Goal: Transaction & Acquisition: Purchase product/service

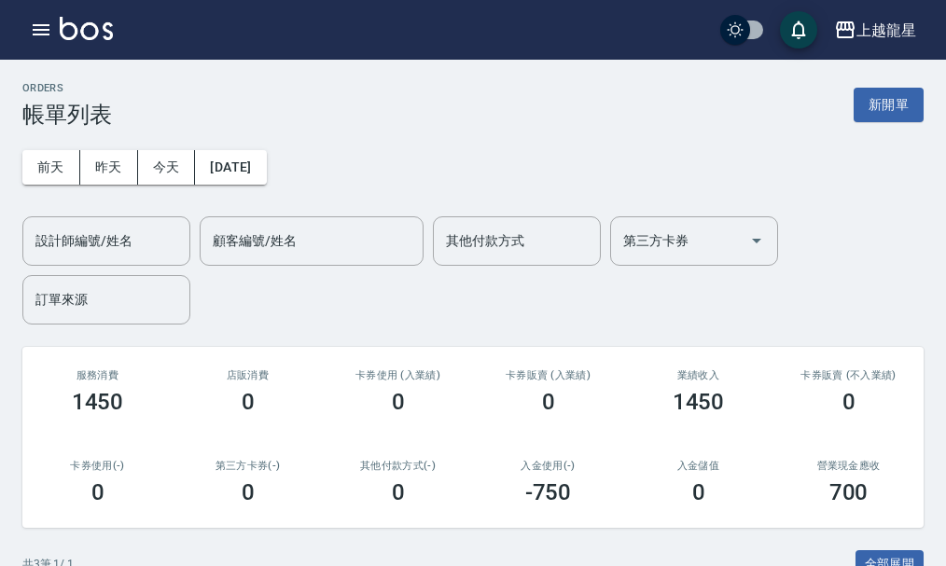
scroll to position [241, 0]
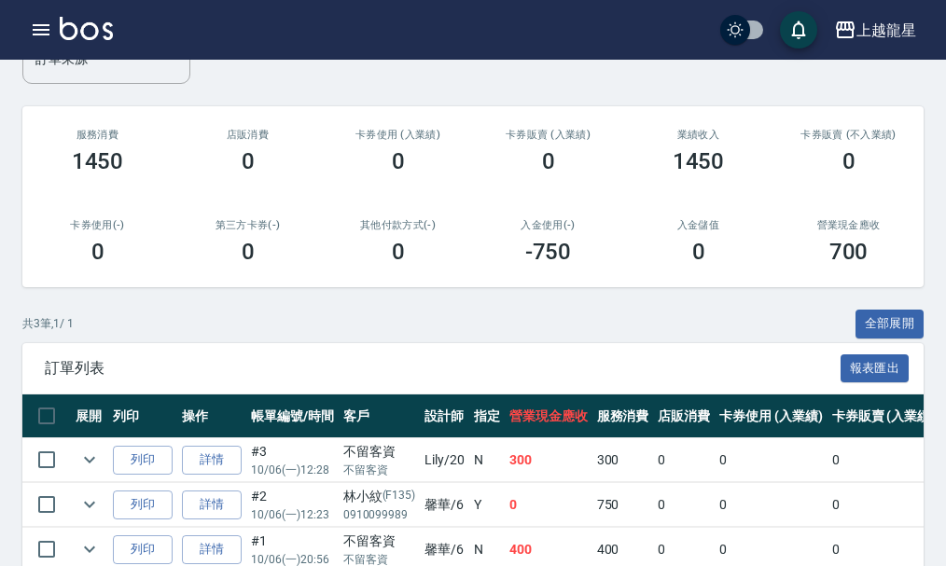
click at [79, 31] on img at bounding box center [86, 28] width 53 height 23
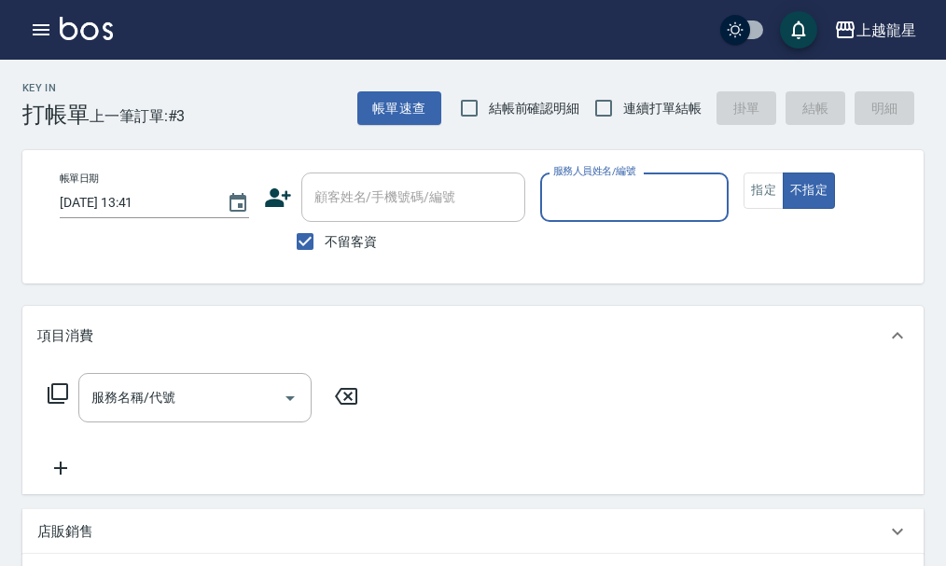
click at [657, 216] on div "服務人員姓名/編號" at bounding box center [634, 197] width 189 height 49
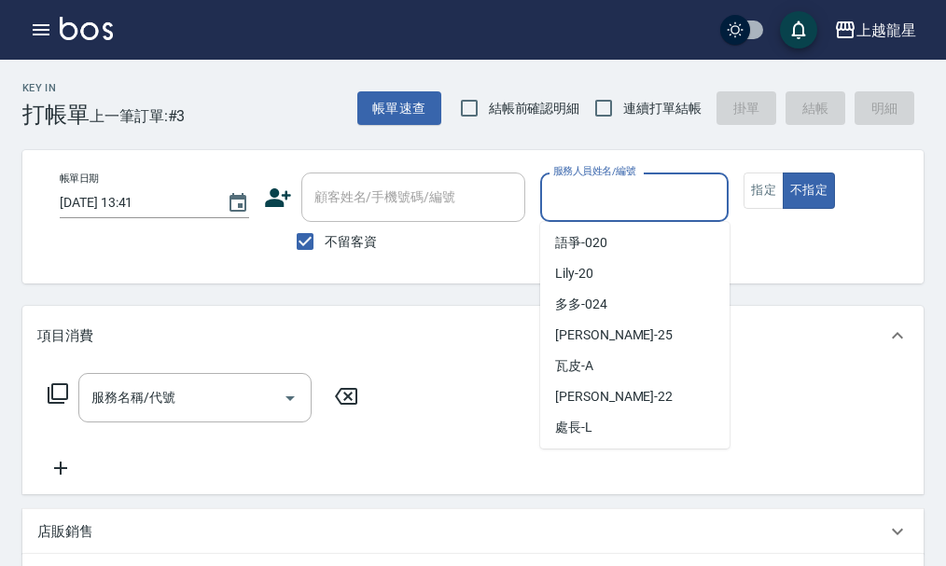
scroll to position [373, 0]
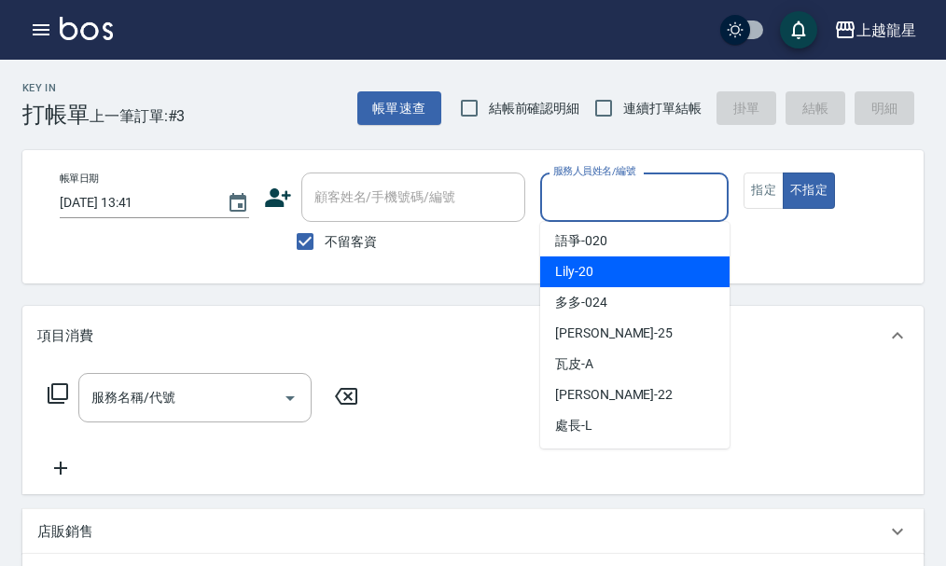
click at [597, 262] on div "Lily -20" at bounding box center [634, 272] width 189 height 31
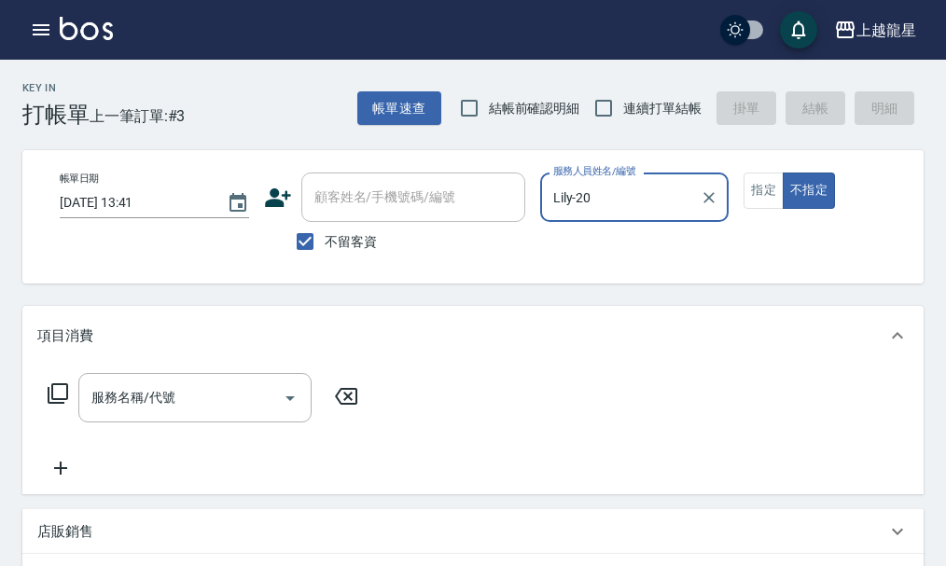
type input "Lily-20"
click at [141, 414] on input "服務名稱/代號" at bounding box center [181, 398] width 188 height 33
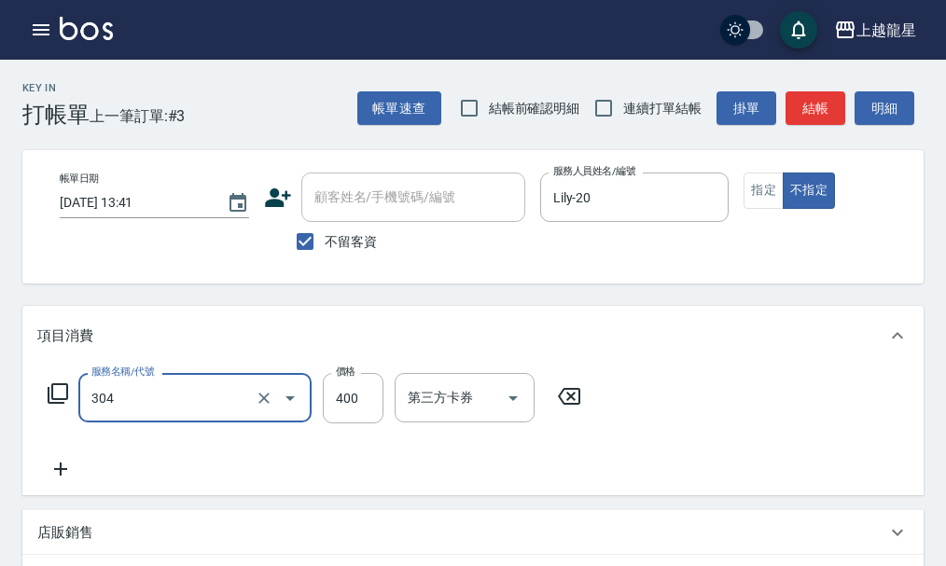
type input "剪髮(304)"
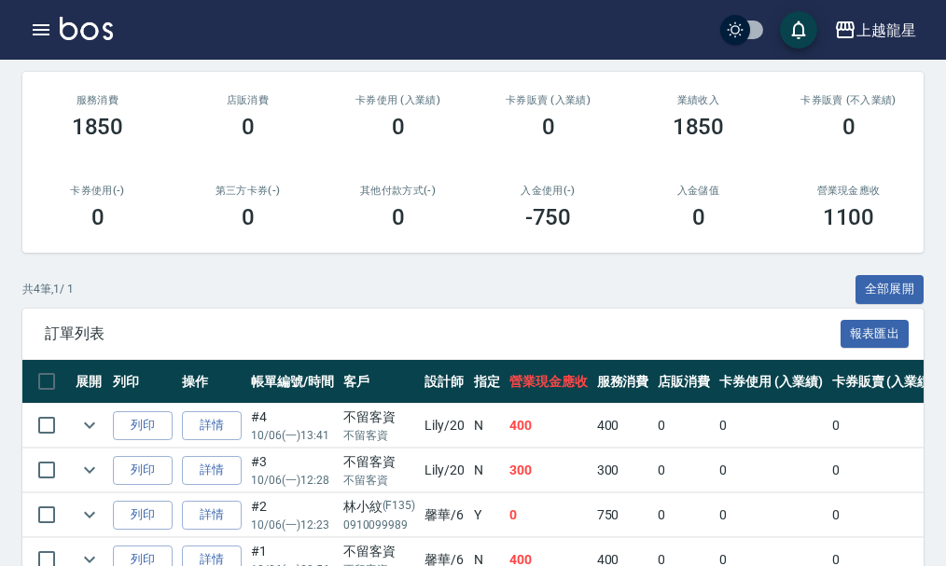
scroll to position [6, 0]
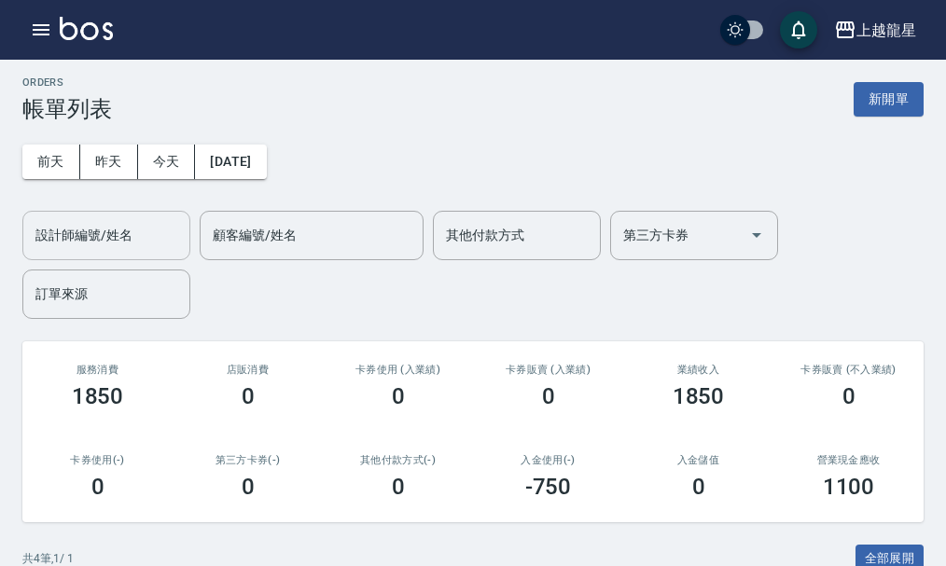
click at [99, 249] on input "設計師編號/姓名" at bounding box center [106, 235] width 151 height 33
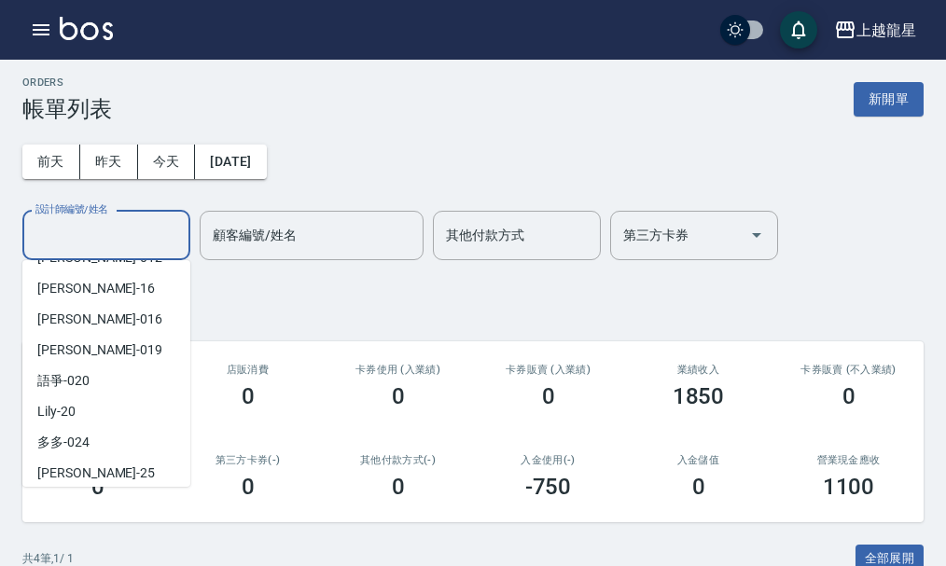
scroll to position [280, 0]
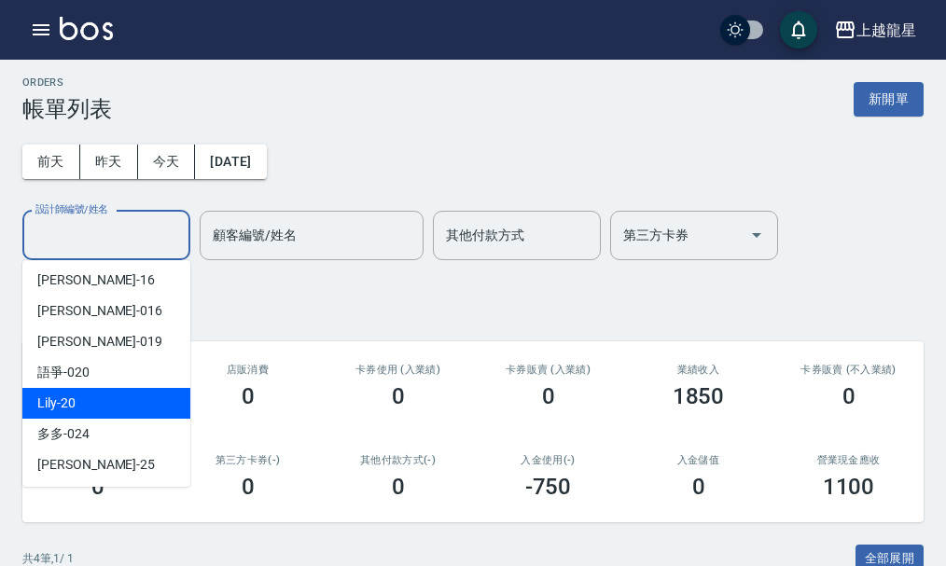
click at [105, 398] on div "Lily -20" at bounding box center [106, 403] width 168 height 31
type input "Lily-20"
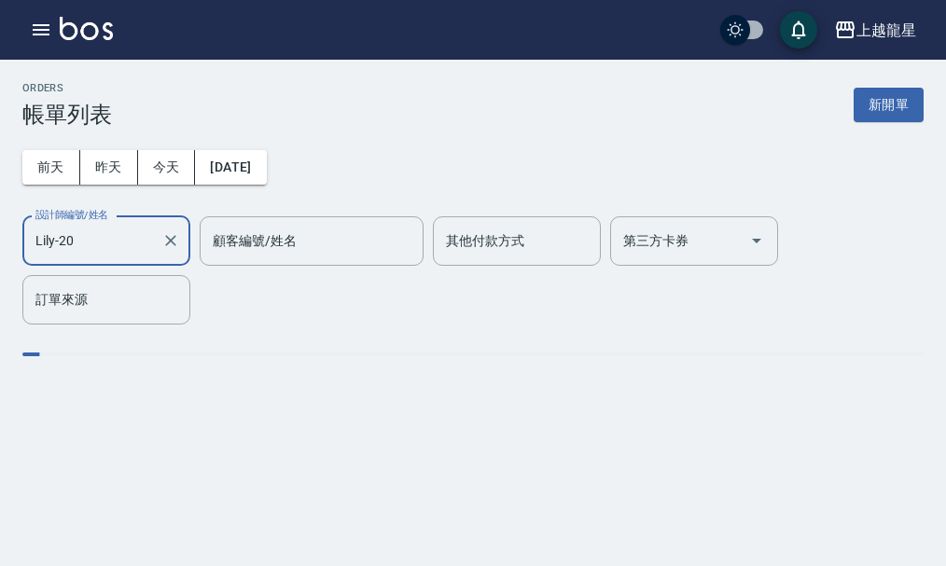
scroll to position [0, 0]
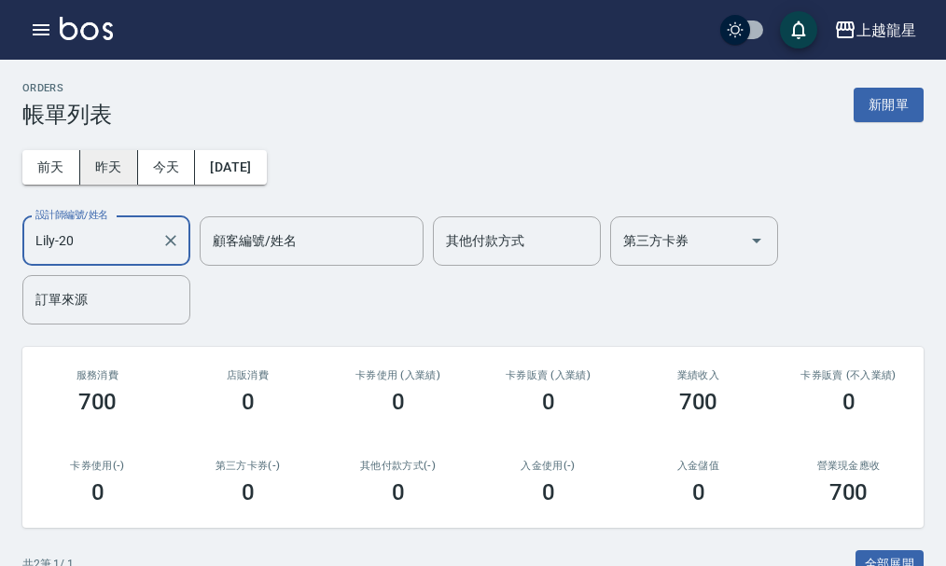
click at [114, 166] on button "昨天" at bounding box center [109, 167] width 58 height 35
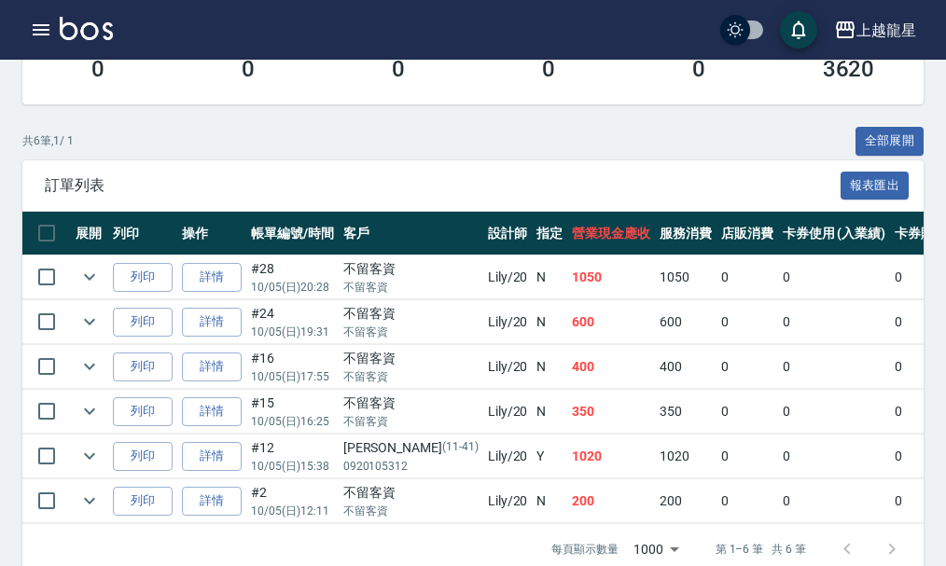
scroll to position [467, 0]
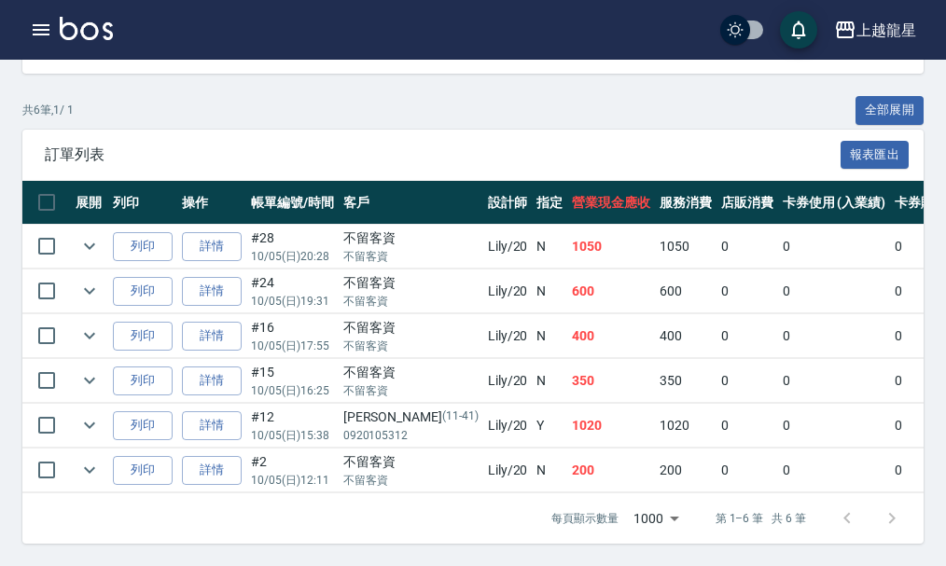
click at [216, 474] on td "詳情" at bounding box center [211, 471] width 69 height 44
click at [222, 463] on link "詳情" at bounding box center [212, 470] width 60 height 29
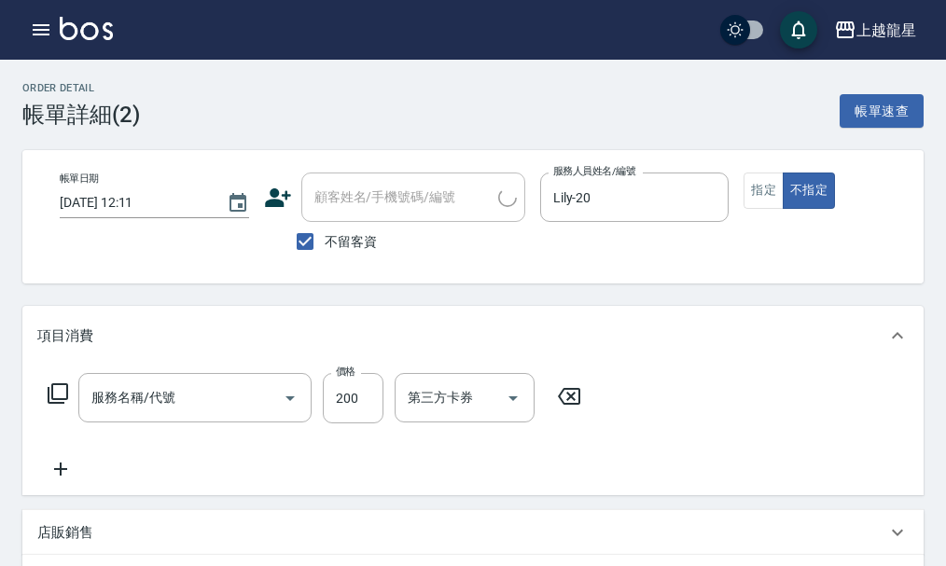
type input "[DATE] 12:11"
checkbox input "true"
type input "Lily-20"
type input "剪髮(國小)(309)"
click at [759, 189] on button "指定" at bounding box center [764, 191] width 40 height 36
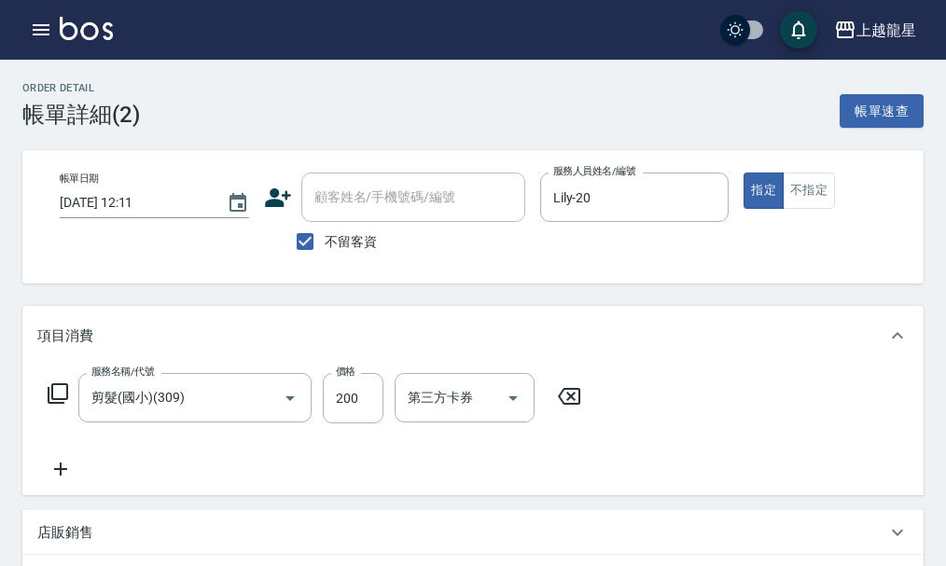
scroll to position [383, 0]
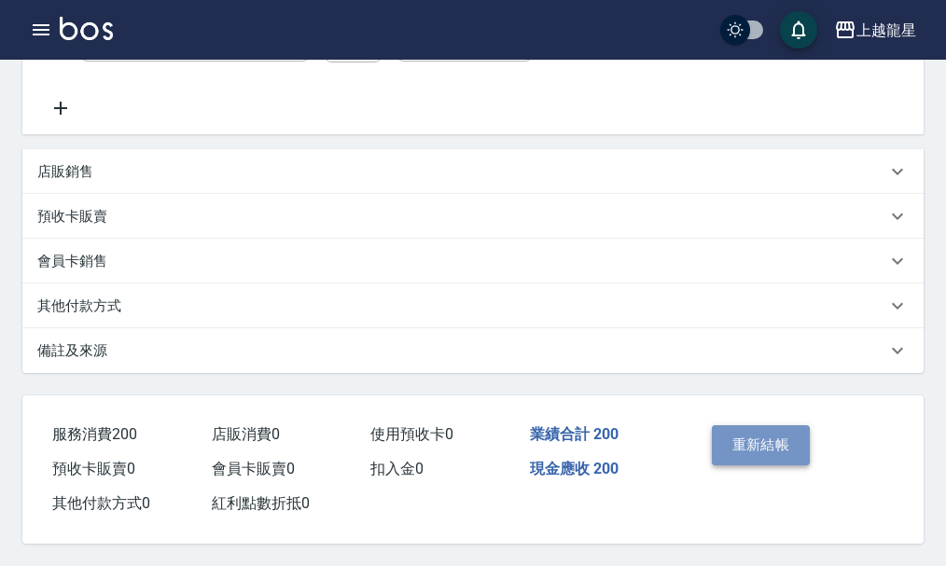
click at [752, 429] on button "重新結帳" at bounding box center [761, 444] width 99 height 39
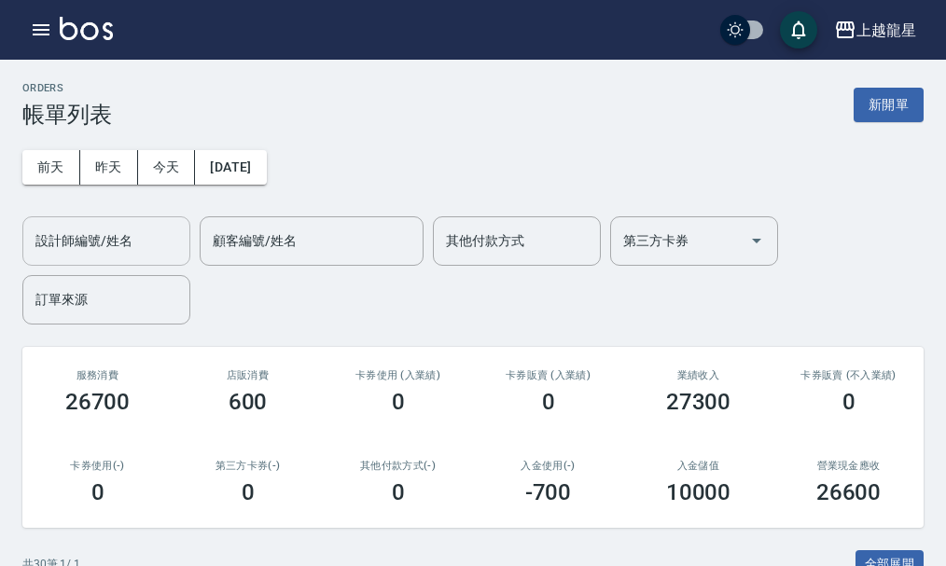
click at [108, 245] on input "設計師編號/姓名" at bounding box center [106, 241] width 151 height 33
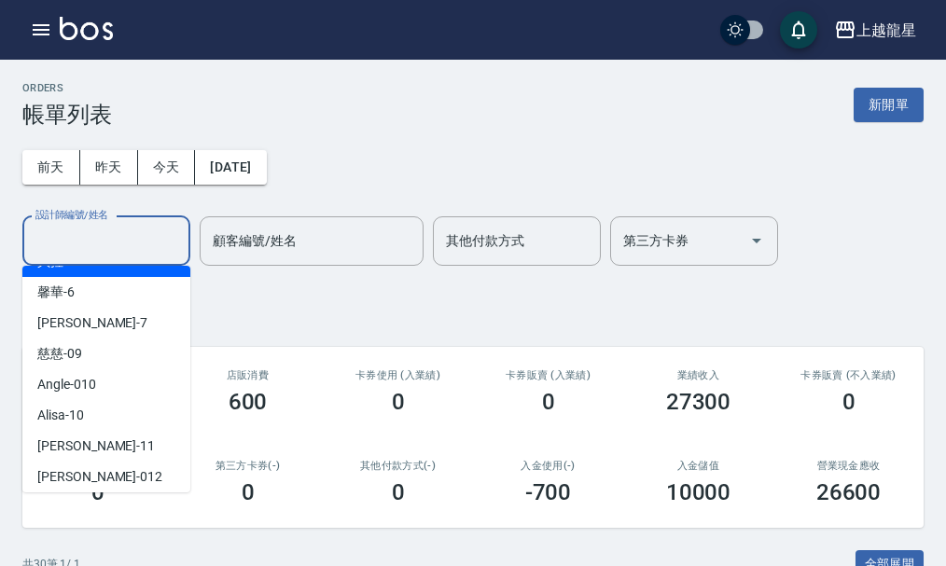
scroll to position [373, 0]
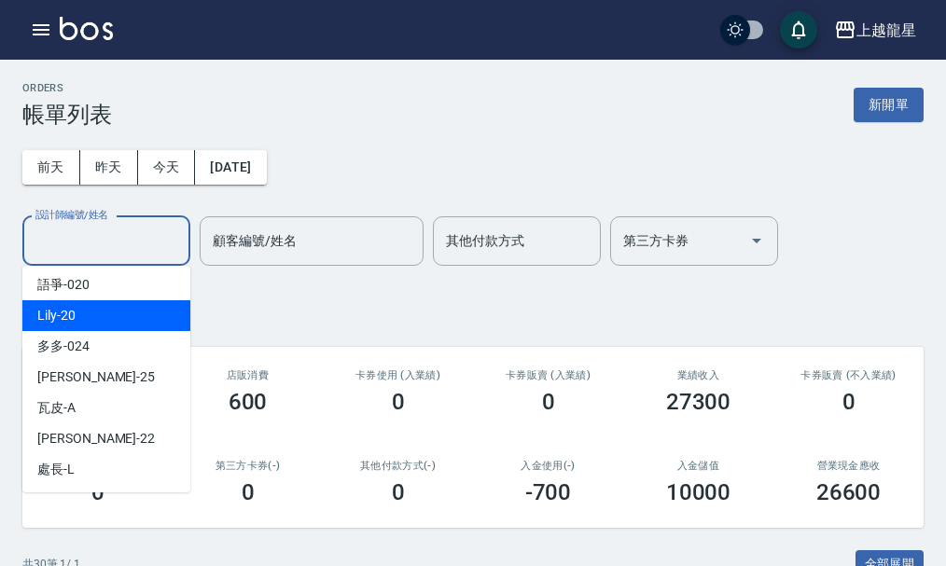
click at [107, 322] on div "Lily -20" at bounding box center [106, 315] width 168 height 31
type input "Lily-20"
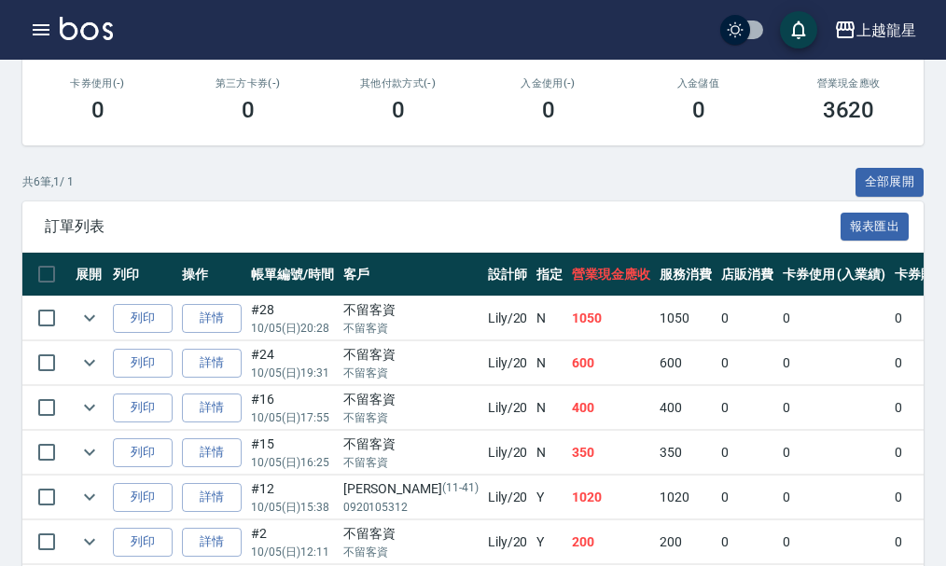
scroll to position [468, 0]
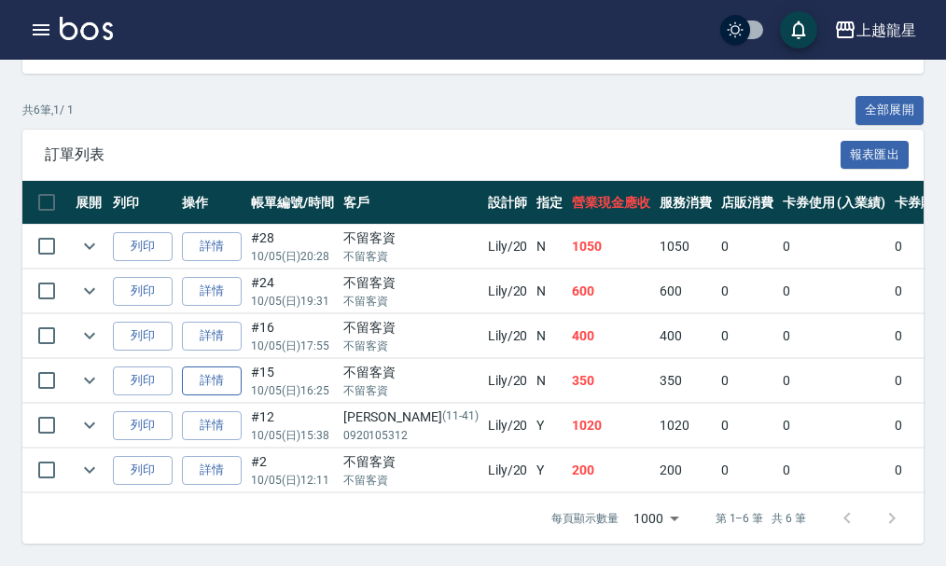
click at [220, 374] on link "詳情" at bounding box center [212, 381] width 60 height 29
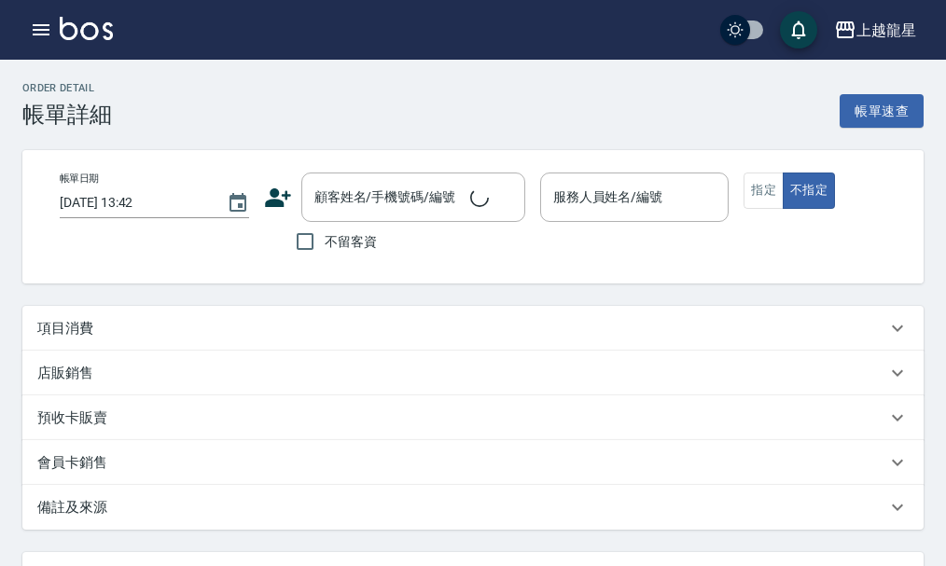
type input "[DATE] 16:25"
checkbox input "true"
type input "Lily-20"
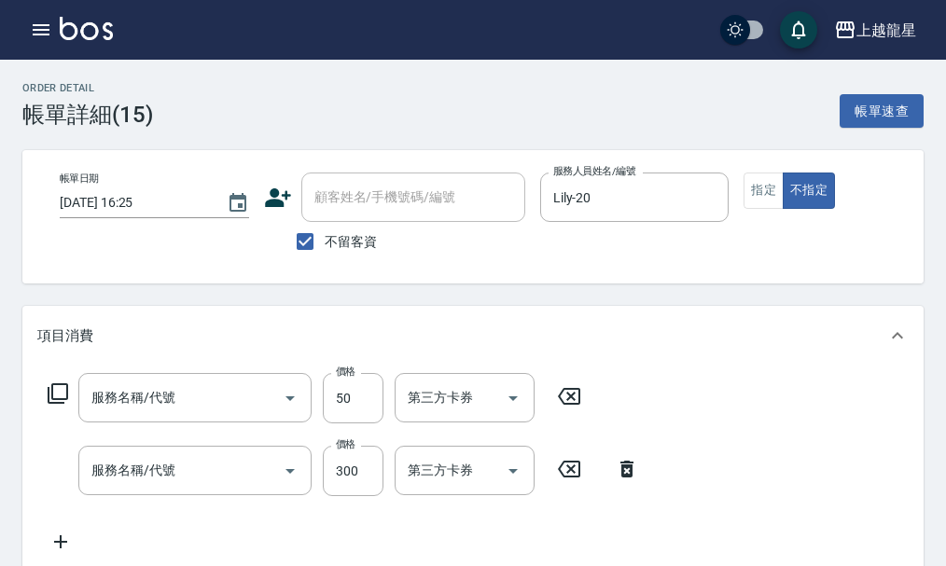
type input "快速修護(800)"
type input "一般洗髮(500)"
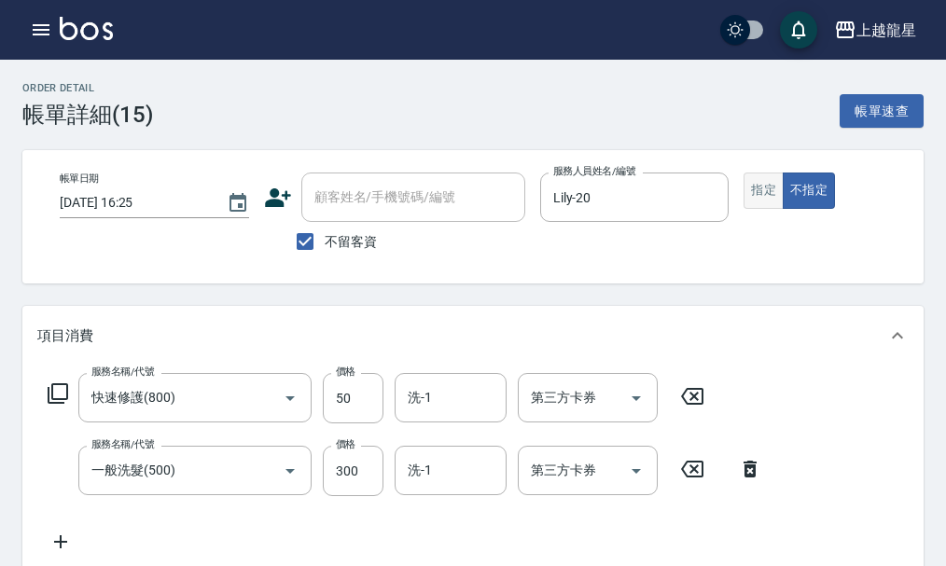
click at [763, 205] on button "指定" at bounding box center [764, 191] width 40 height 36
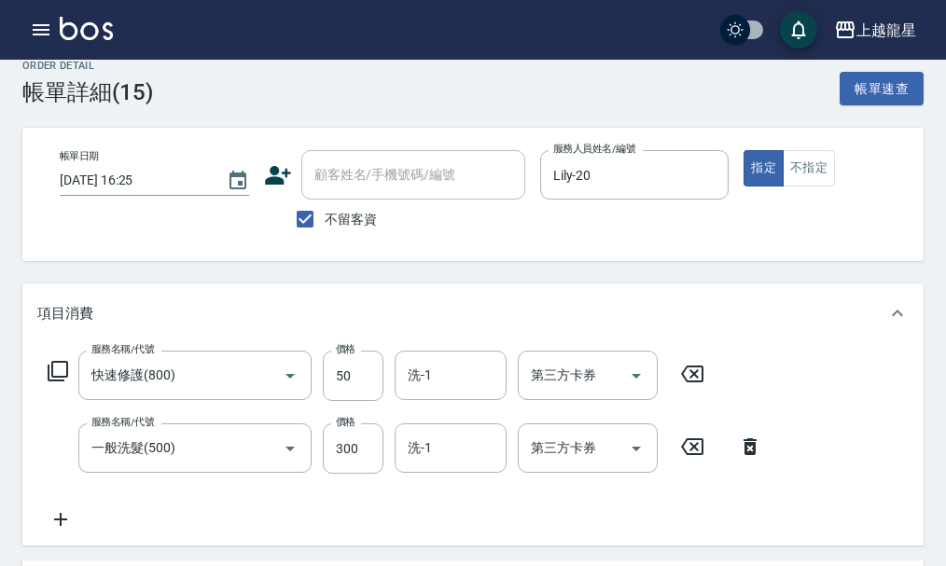
scroll to position [456, 0]
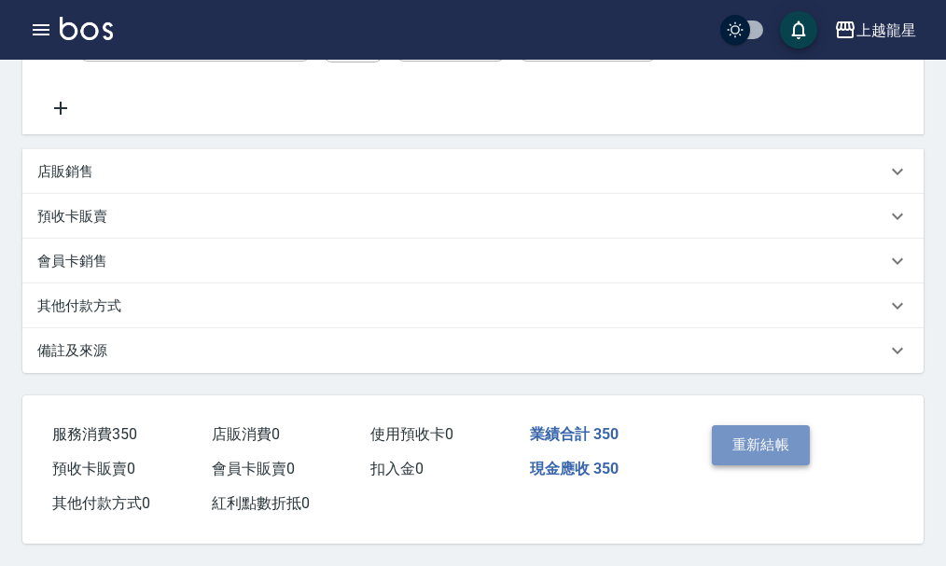
click at [724, 425] on button "重新結帳" at bounding box center [761, 444] width 99 height 39
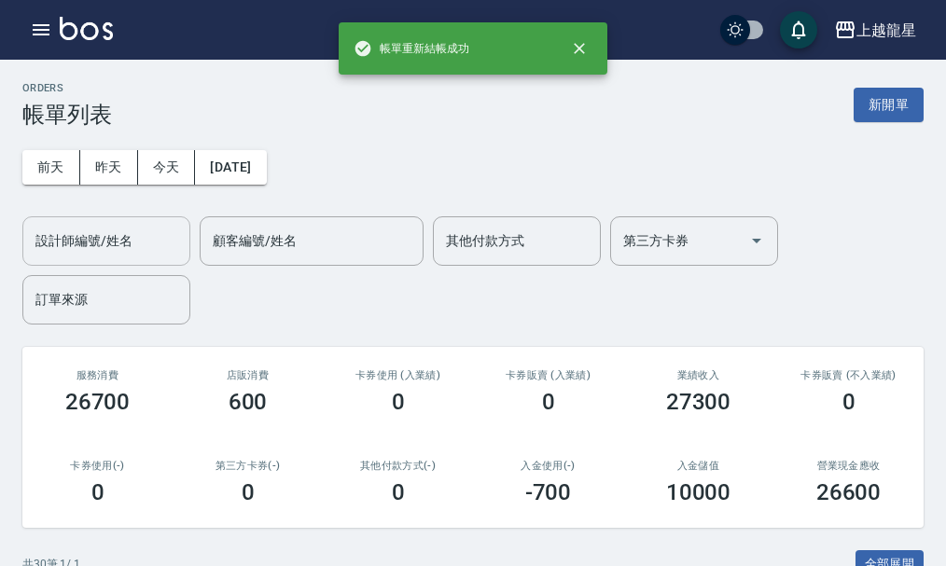
click at [117, 240] on input "設計師編號/姓名" at bounding box center [106, 241] width 151 height 33
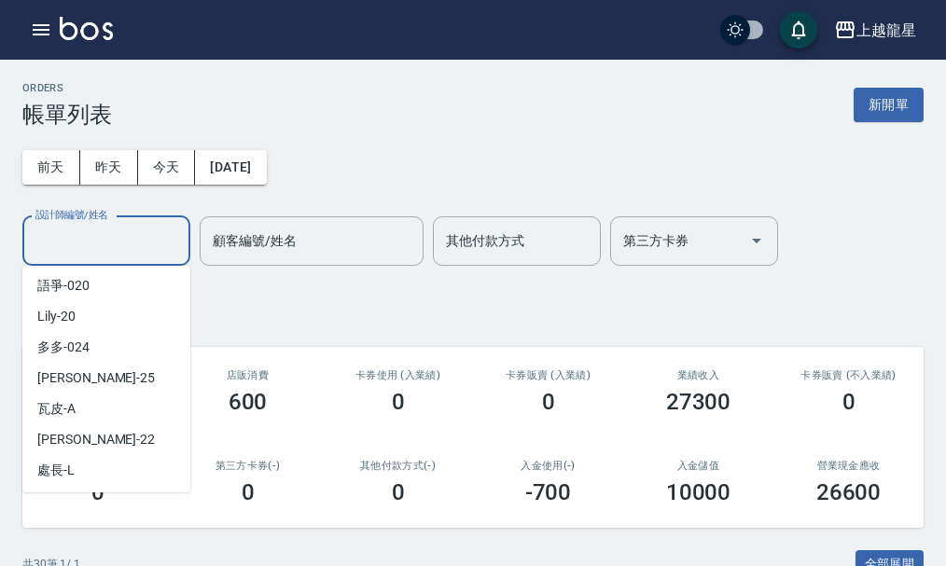
scroll to position [373, 0]
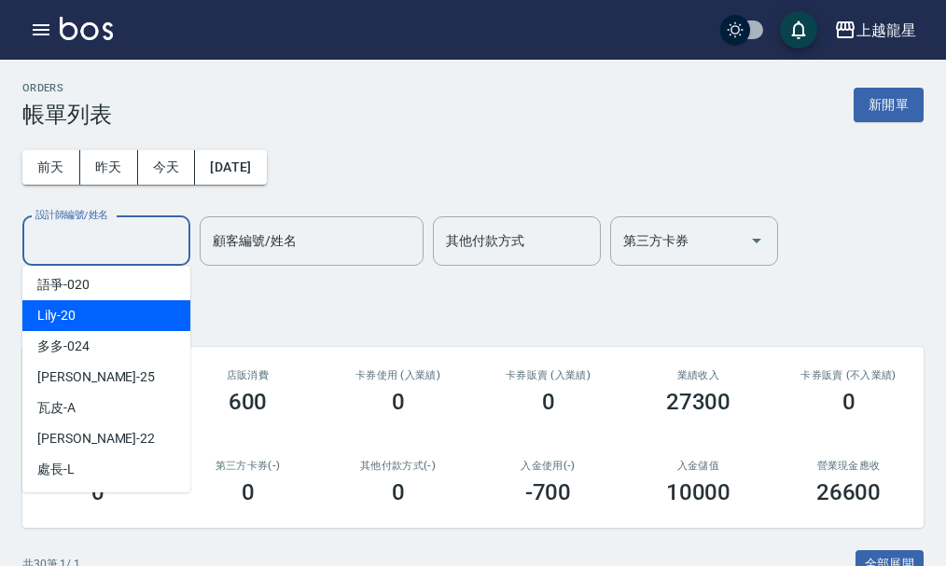
click at [110, 316] on div "Lily -20" at bounding box center [106, 315] width 168 height 31
type input "Lily-20"
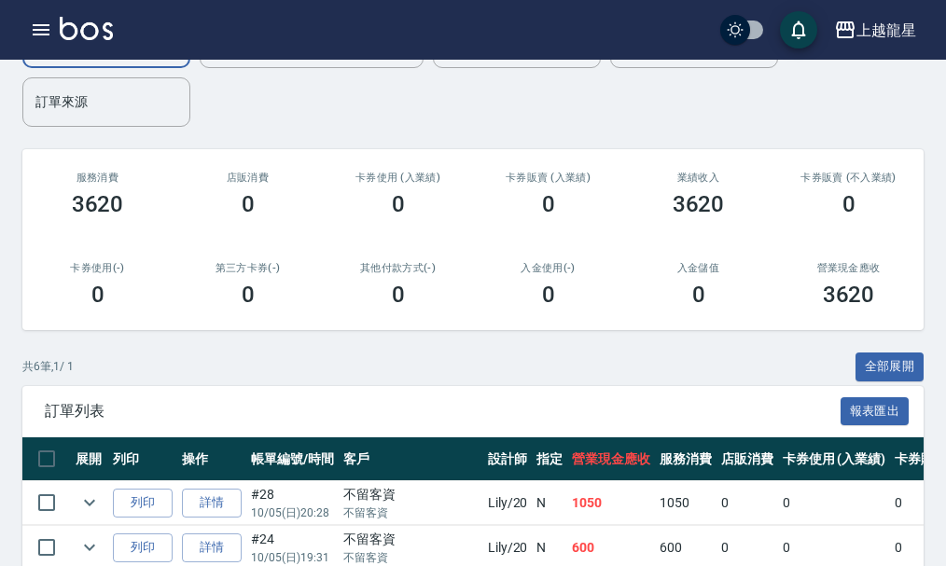
scroll to position [0, 0]
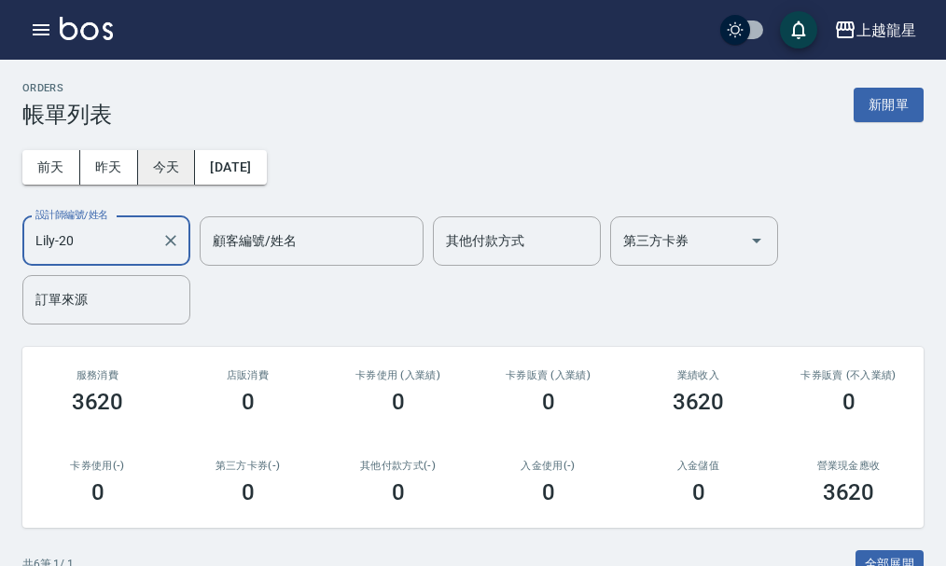
click at [177, 156] on button "今天" at bounding box center [167, 167] width 58 height 35
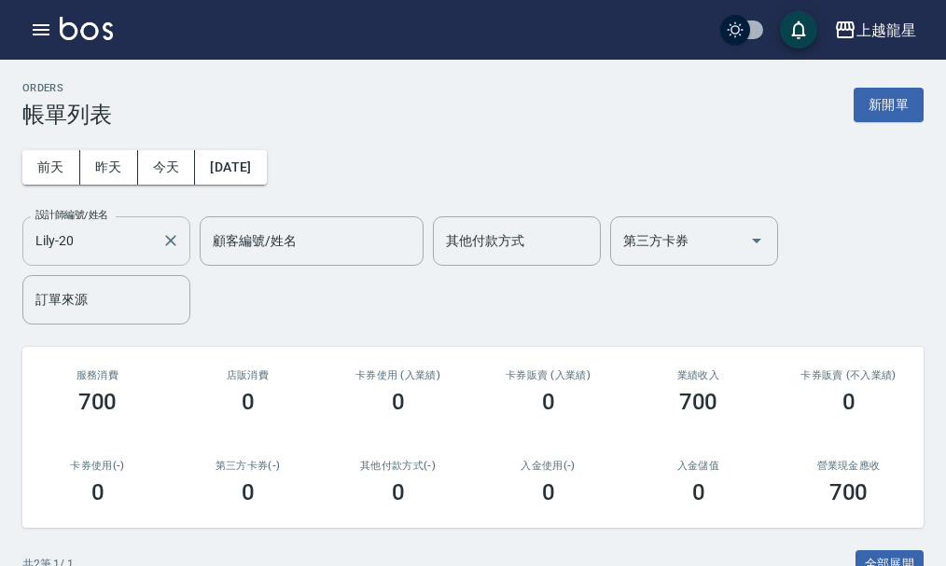
click at [166, 248] on icon "Clear" at bounding box center [170, 240] width 19 height 19
click at [860, 105] on button "新開單" at bounding box center [889, 105] width 70 height 35
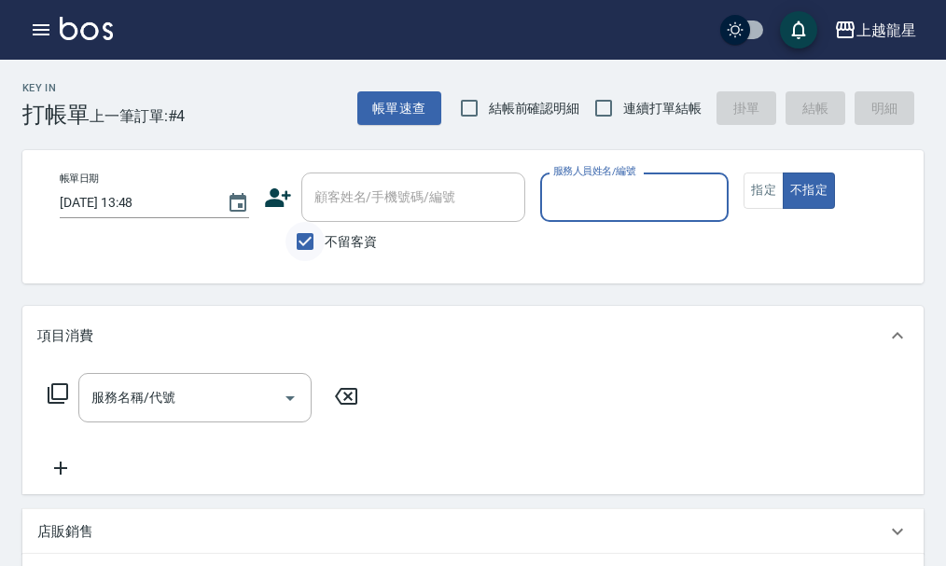
click at [314, 234] on input "不留客資" at bounding box center [305, 241] width 39 height 39
checkbox input "false"
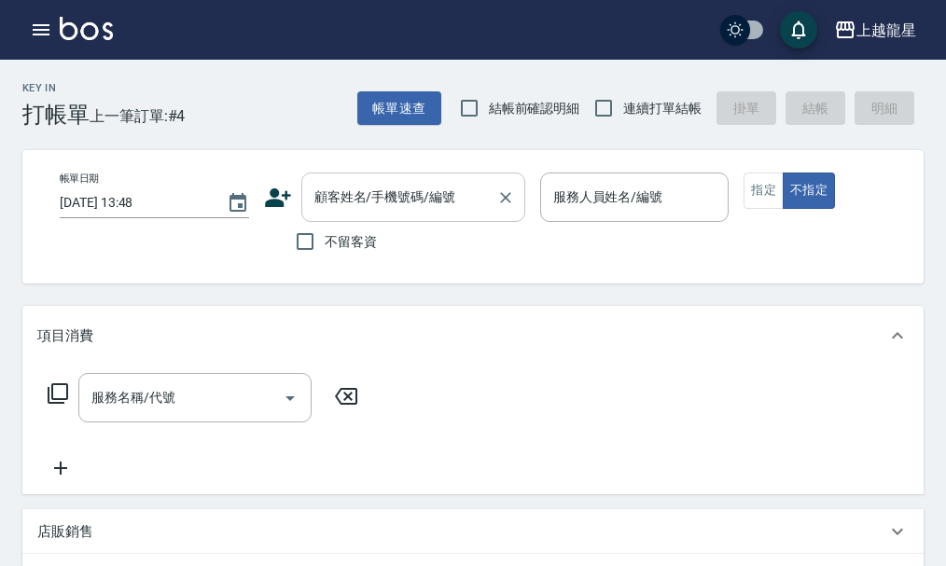
click at [359, 193] on div "顧客姓名/手機號碼/編號 顧客姓名/手機號碼/編號" at bounding box center [413, 197] width 224 height 49
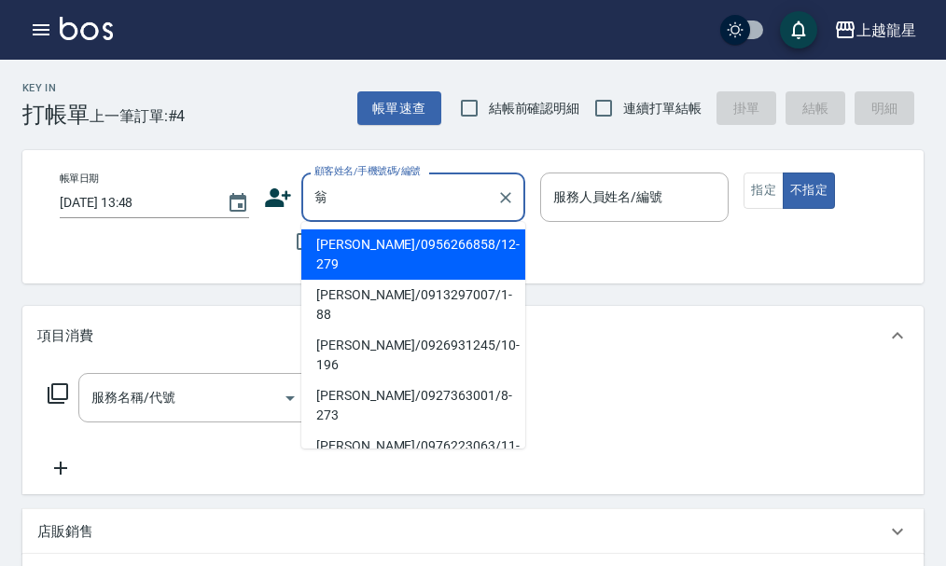
click at [342, 253] on li "翁婕盈/0956266858/12-279" at bounding box center [413, 255] width 224 height 50
type input "翁婕盈/0956266858/12-279"
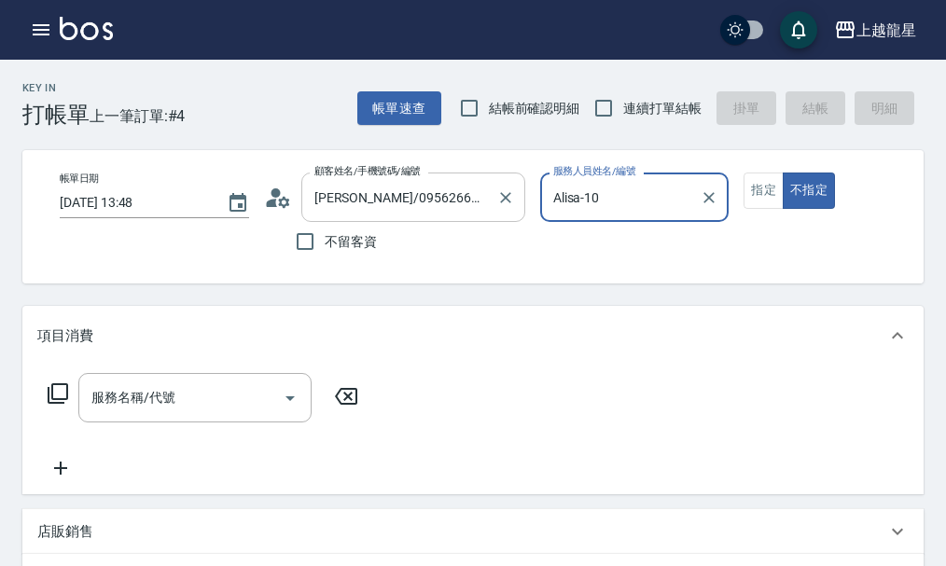
type input "Alisa-10"
click at [766, 192] on button "指定" at bounding box center [764, 191] width 40 height 36
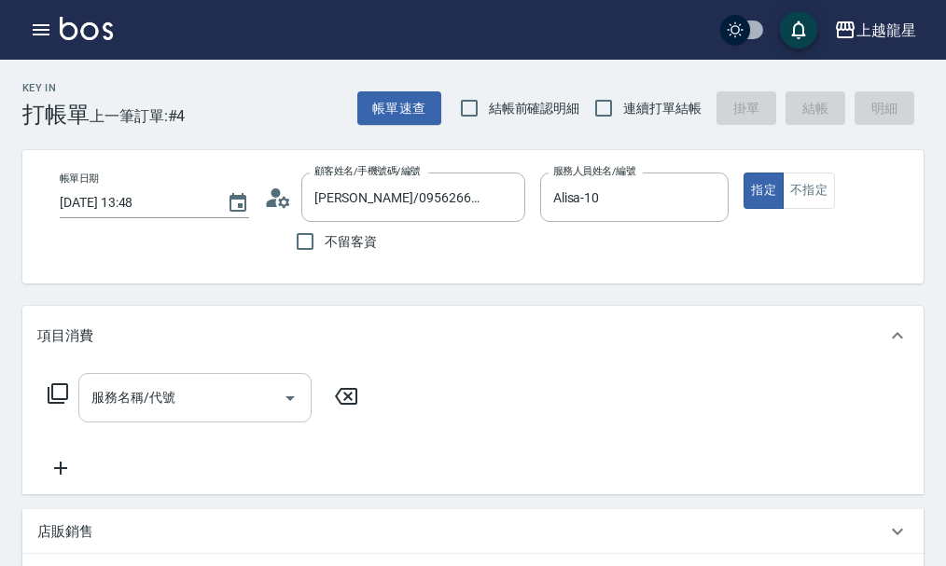
click at [126, 418] on div "服務名稱/代號 服務名稱/代號" at bounding box center [194, 397] width 233 height 49
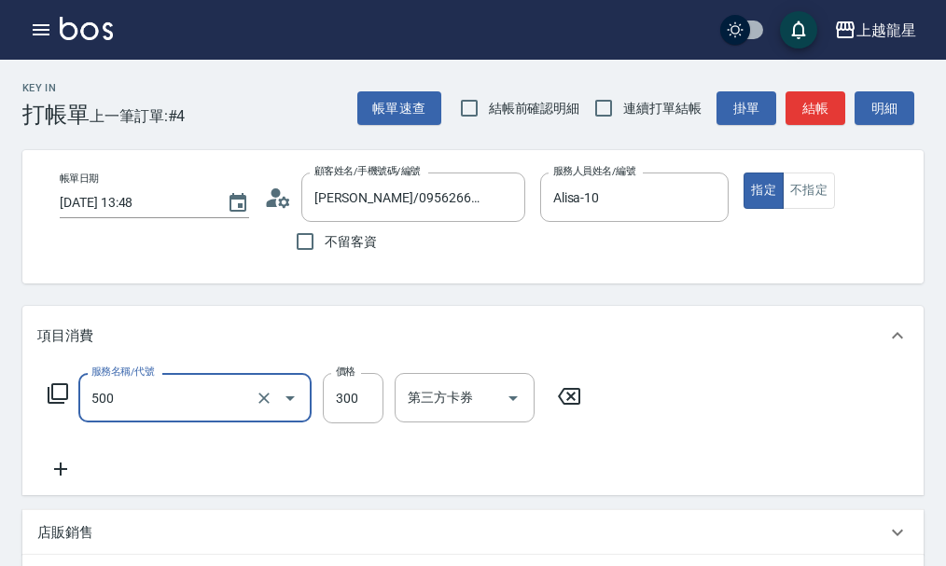
type input "一般洗髮(500)"
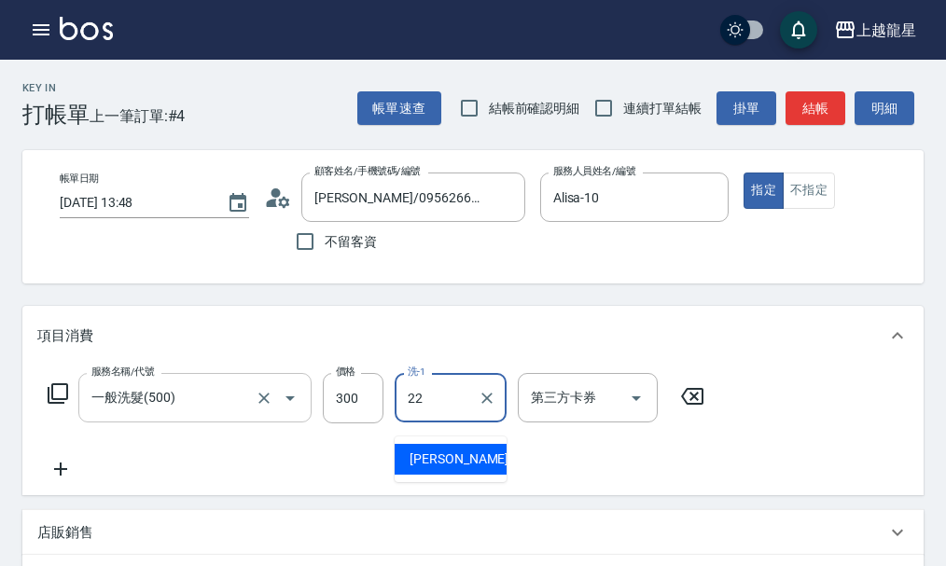
type input "阿琳-22"
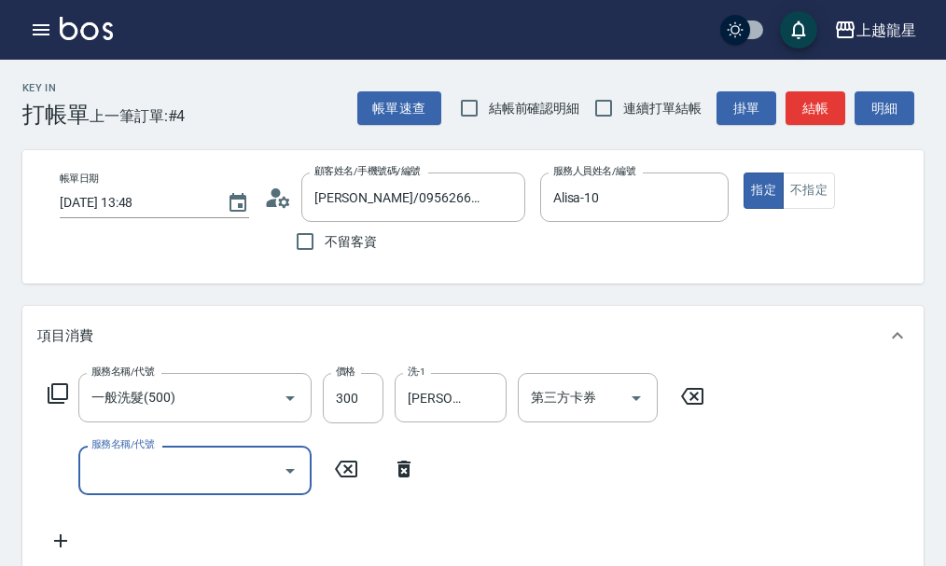
click at [59, 404] on icon at bounding box center [58, 393] width 21 height 21
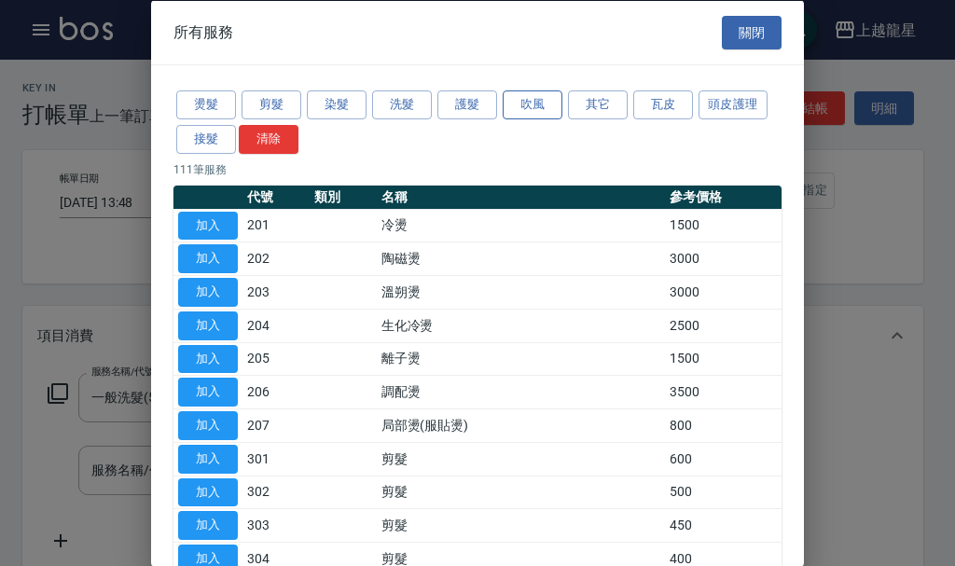
click at [515, 96] on button "吹風" at bounding box center [533, 105] width 60 height 29
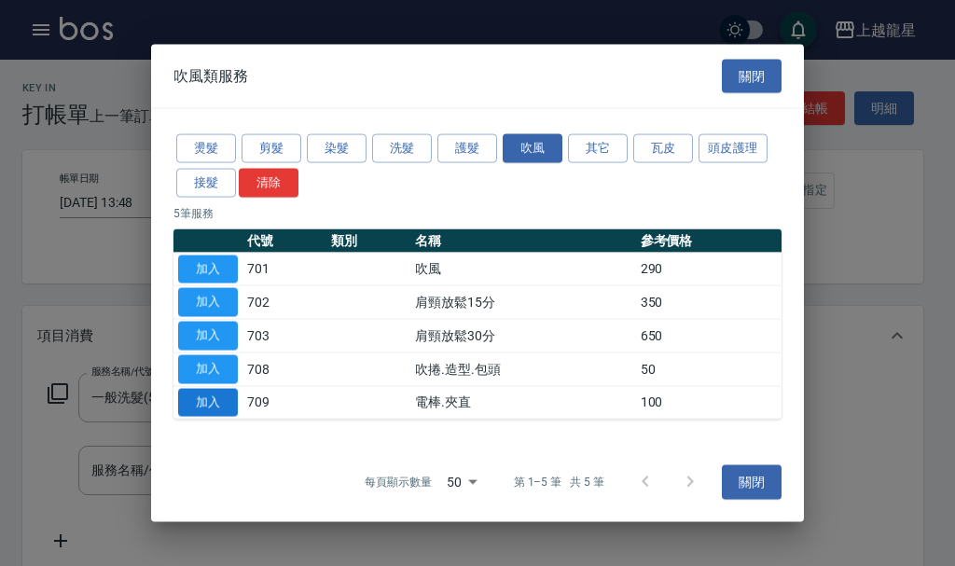
click at [221, 396] on button "加入" at bounding box center [208, 402] width 60 height 29
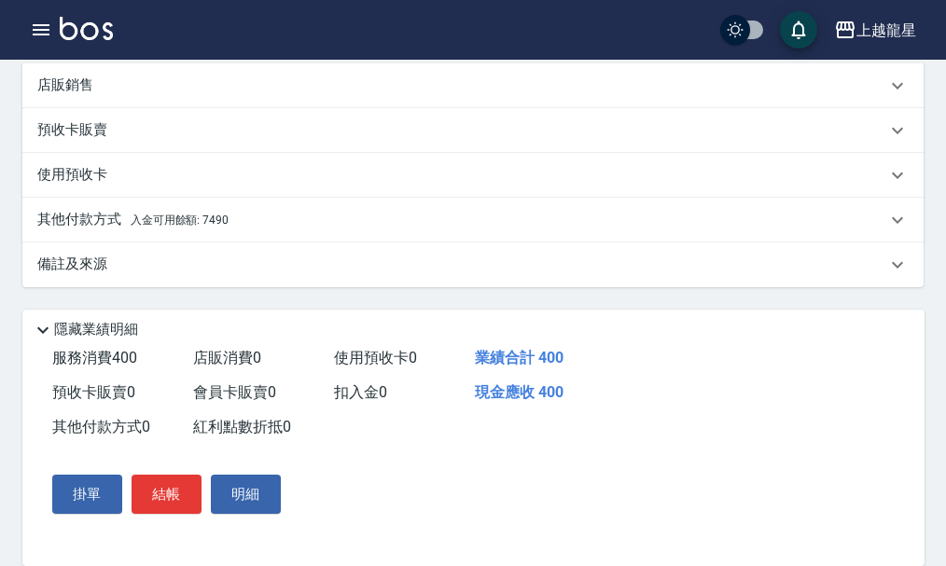
scroll to position [637, 0]
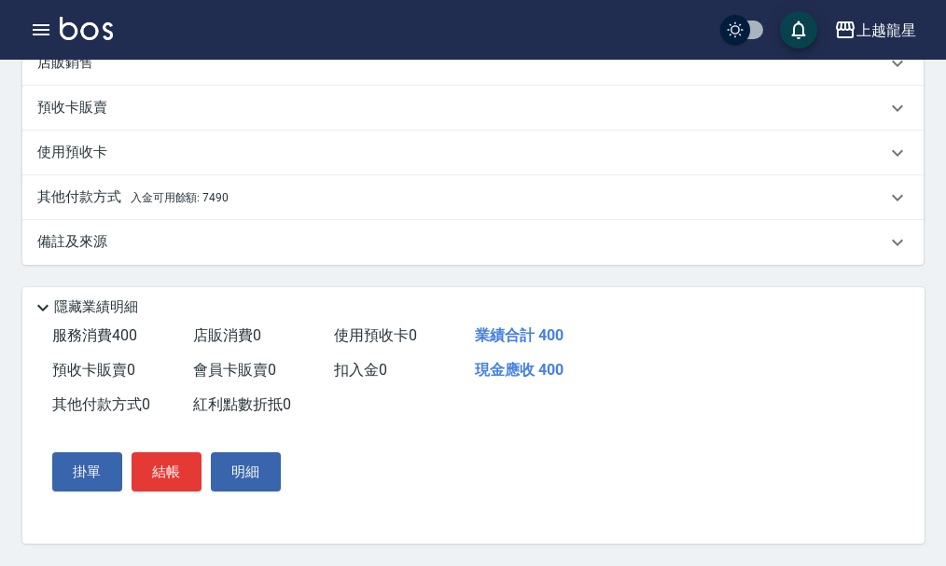
click at [93, 188] on p "其他付款方式 入金可用餘額: 7490" at bounding box center [132, 198] width 191 height 21
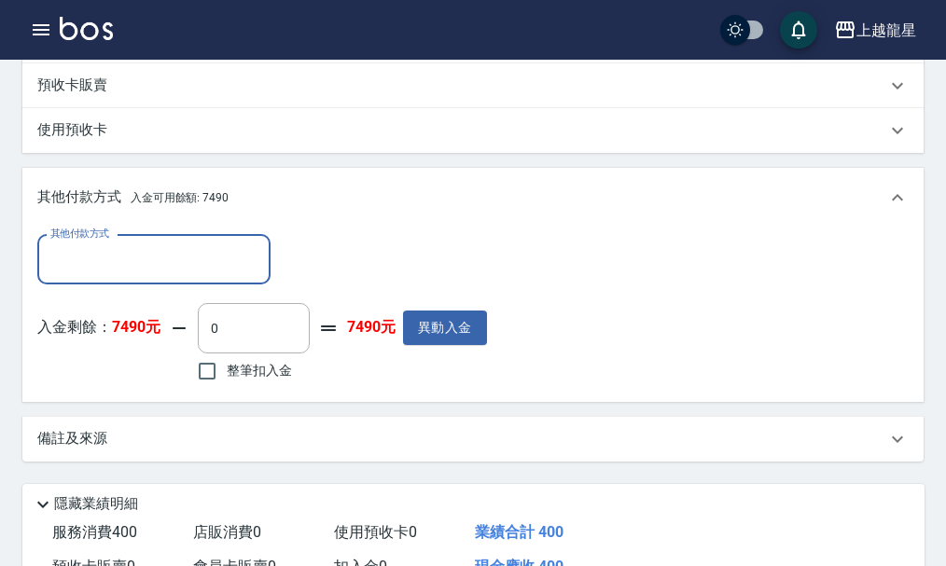
scroll to position [0, 0]
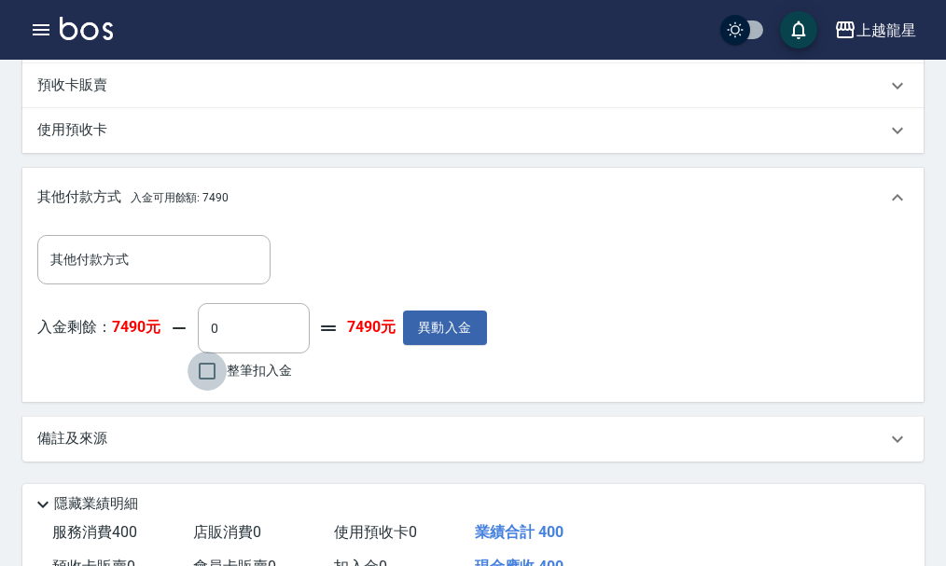
click at [202, 384] on input "整筆扣入金" at bounding box center [207, 371] width 39 height 39
checkbox input "true"
type input "400"
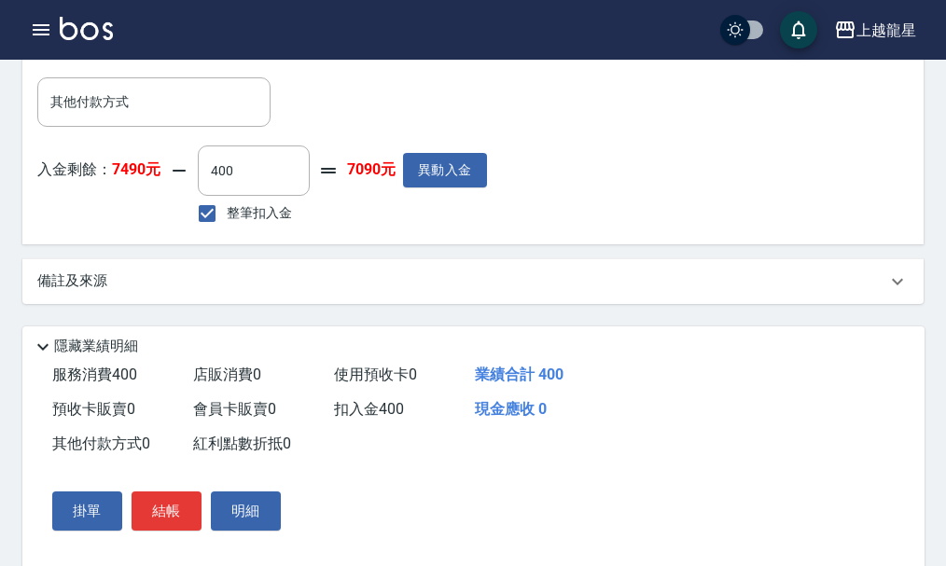
scroll to position [824, 0]
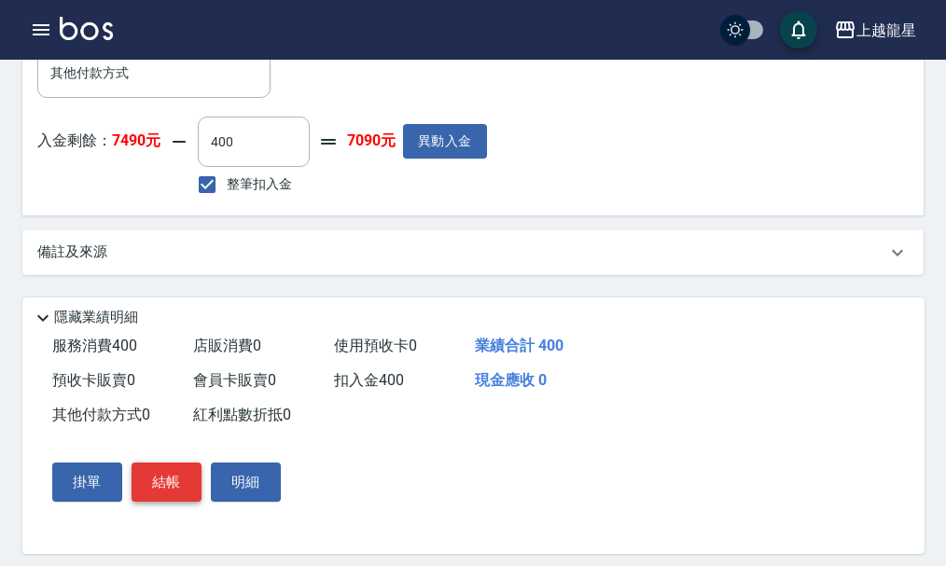
click at [161, 497] on button "結帳" at bounding box center [167, 482] width 70 height 39
